Goal: Communication & Community: Answer question/provide support

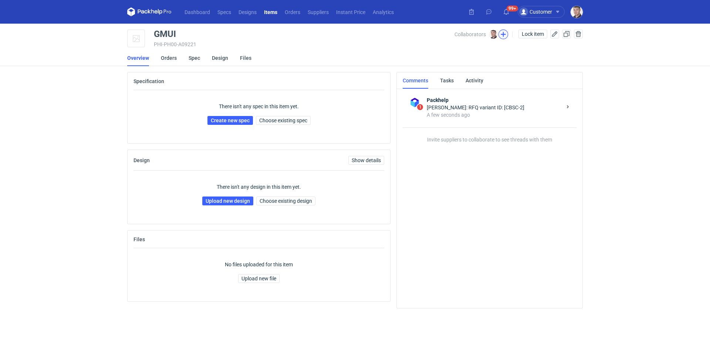
click at [506, 35] on button "button" at bounding box center [503, 35] width 10 height 10
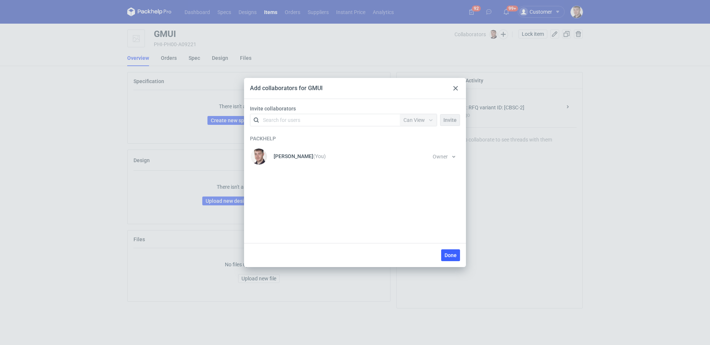
click at [308, 115] on div "Search for users" at bounding box center [323, 120] width 129 height 10
type input "serwa"
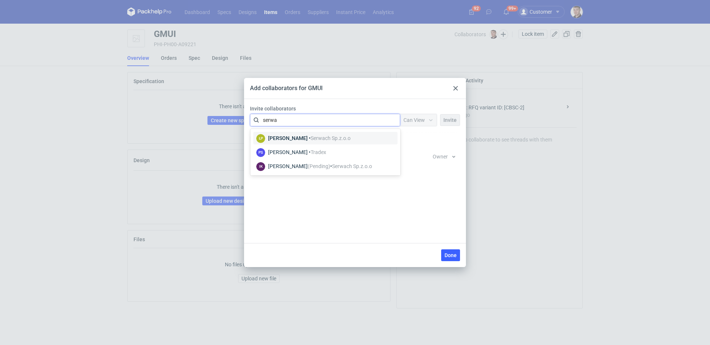
click at [313, 139] on span "Serwach Sp.z.o.o" at bounding box center [330, 138] width 40 height 6
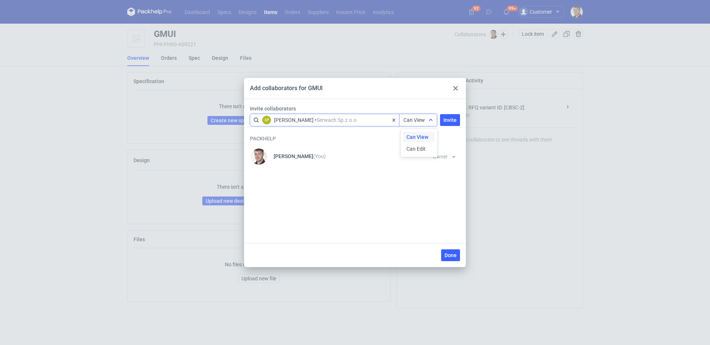
click at [422, 121] on span "Can View" at bounding box center [413, 120] width 21 height 6
click at [419, 143] on div "Can View Can Edit" at bounding box center [419, 142] width 33 height 25
click at [419, 144] on div "Can Edit" at bounding box center [418, 149] width 31 height 10
click at [445, 119] on span "Invite" at bounding box center [449, 120] width 13 height 5
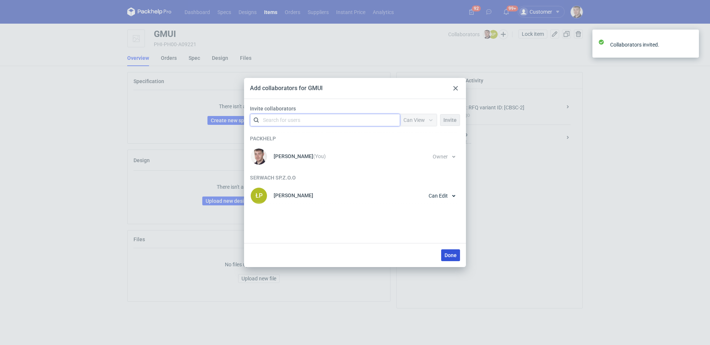
click at [449, 253] on span "Done" at bounding box center [450, 255] width 12 height 5
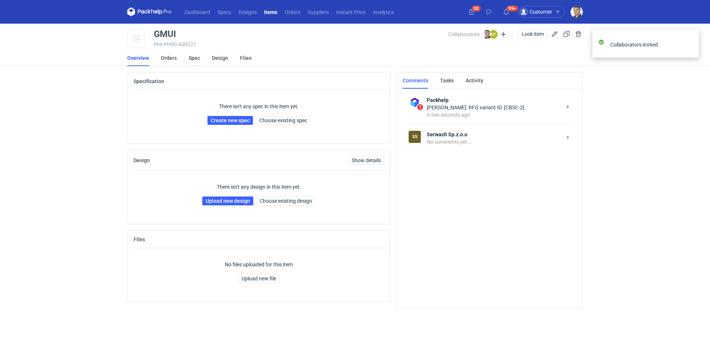
click at [194, 60] on link "Spec" at bounding box center [193, 58] width 11 height 16
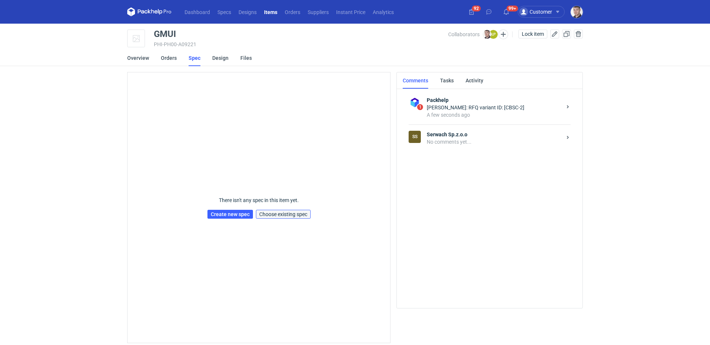
click at [282, 218] on button "Choose existing spec" at bounding box center [283, 214] width 55 height 9
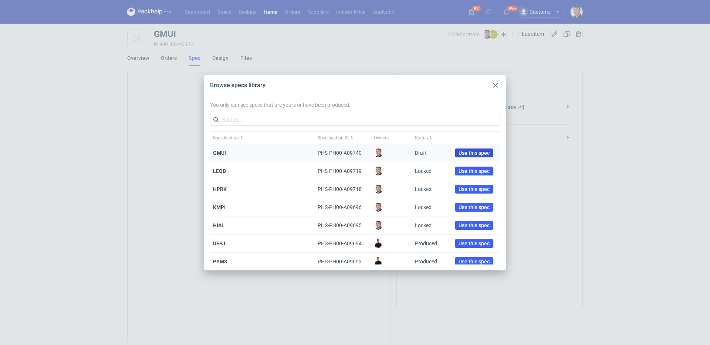
click at [465, 150] on span "Use this spec" at bounding box center [473, 152] width 31 height 5
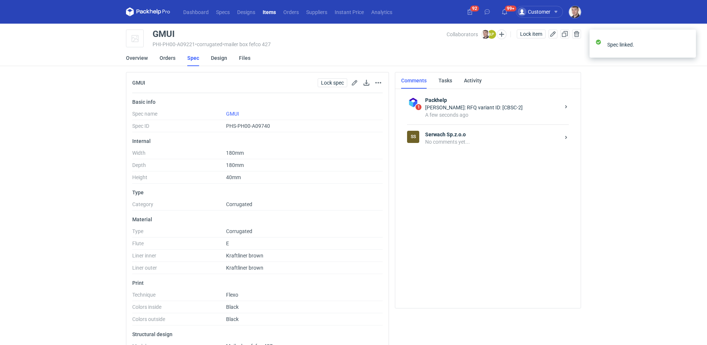
scroll to position [46, 0]
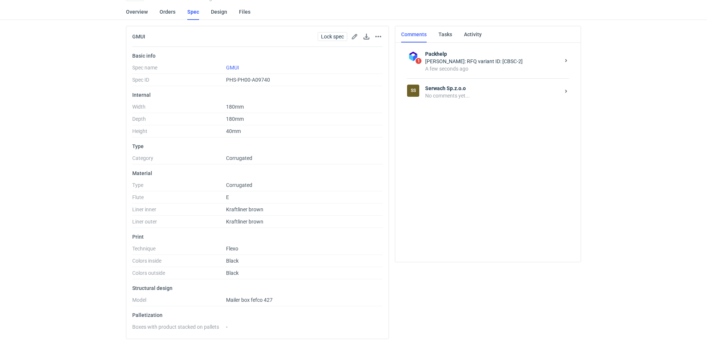
click at [452, 93] on div "No comments yet..." at bounding box center [492, 95] width 135 height 7
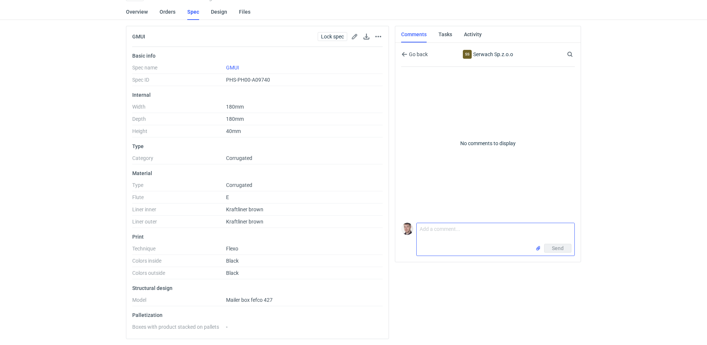
click at [446, 237] on textarea "Comment message" at bounding box center [496, 233] width 158 height 21
type textarea "proszę o siatkę, wycena CBSC tylko ten nowy wymiar 180x180x40 wew"
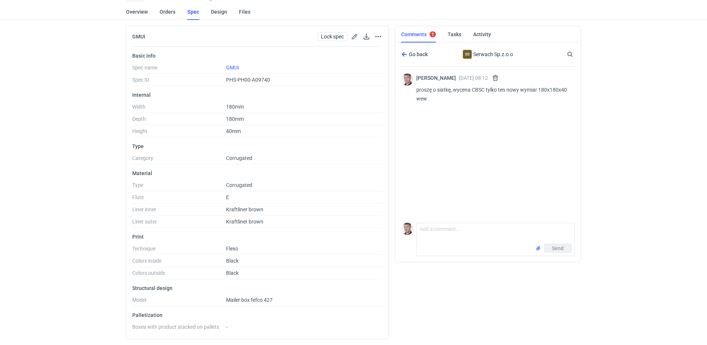
click at [407, 56] on icon "button" at bounding box center [405, 54] width 6 height 6
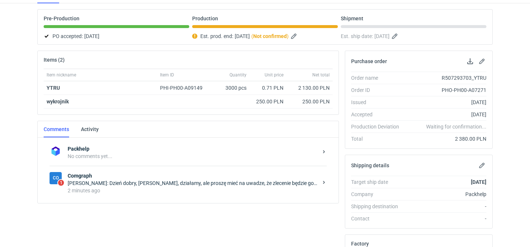
click at [201, 178] on strong "Comgraph" at bounding box center [193, 175] width 250 height 7
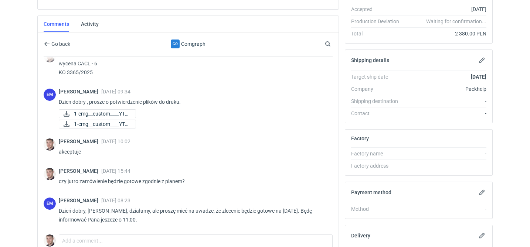
scroll to position [178, 0]
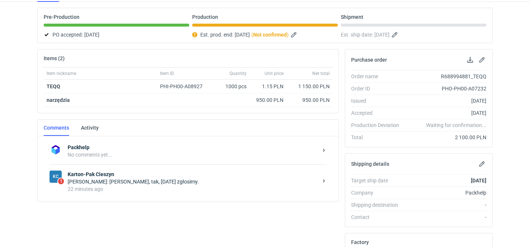
click at [198, 175] on strong "Karton-Pak Cieszyn" at bounding box center [193, 174] width 250 height 7
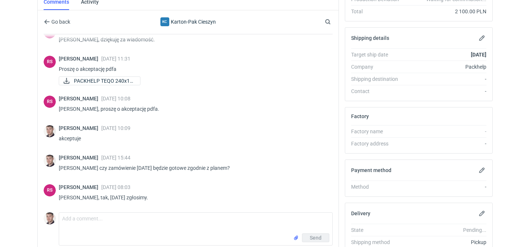
scroll to position [150, 0]
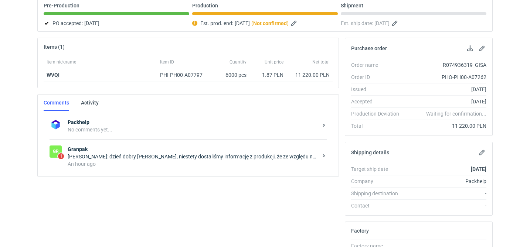
scroll to position [82, 0]
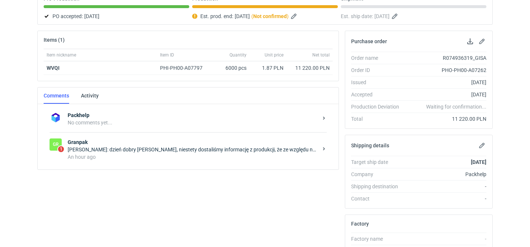
click at [176, 148] on div "JOANNA MOCZAŁA: dzień dobry Panie Macieju, niestety dostaliśmy informację z pro…" at bounding box center [193, 149] width 250 height 7
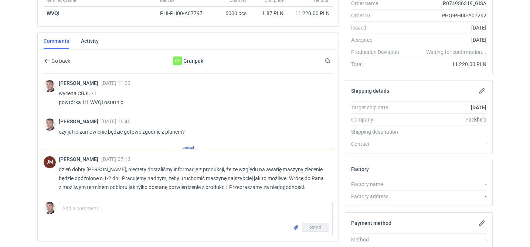
scroll to position [154, 0]
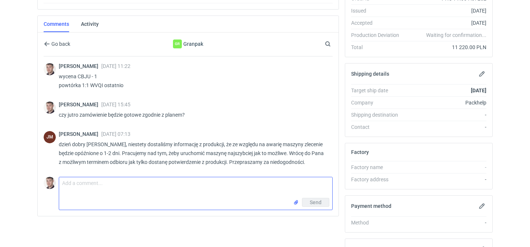
click at [160, 194] on textarea "Comment message" at bounding box center [195, 187] width 273 height 21
type textarea "prośba ode mnie aby zamówienie było gotowe maksymalnie na czwartek 9/10"
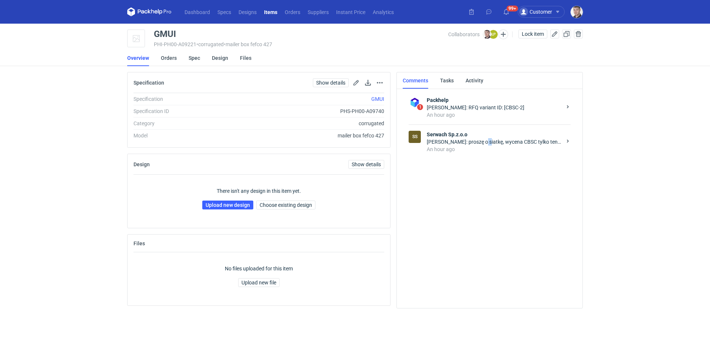
click at [483, 142] on div "[PERSON_NAME]: proszę o siatkę, wycena CBSC tylko ten nowy wymiar 180x180x40 wew" at bounding box center [493, 141] width 135 height 7
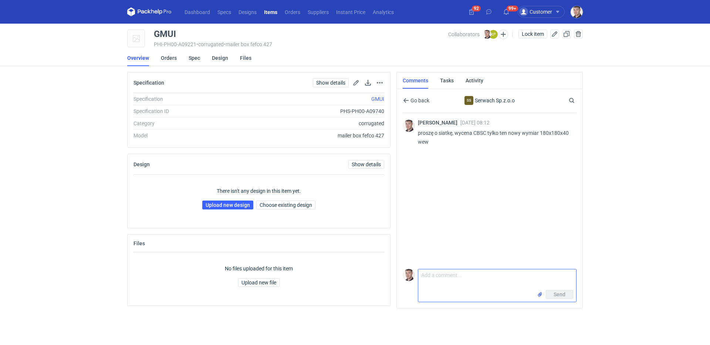
click at [465, 283] on textarea "Comment message" at bounding box center [497, 279] width 158 height 21
type textarea "+prośba o informację czy uda się coś zejść w dół z cen z tej pierwszej oferty"
click at [537, 294] on input "file" at bounding box center [540, 295] width 6 height 8
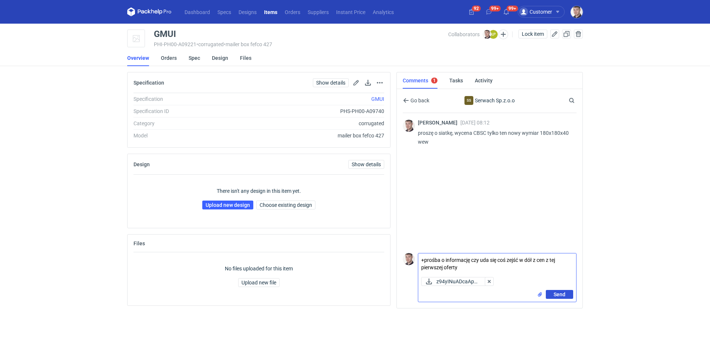
click at [568, 298] on button "Send" at bounding box center [558, 294] width 27 height 9
